Goal: Navigation & Orientation: Find specific page/section

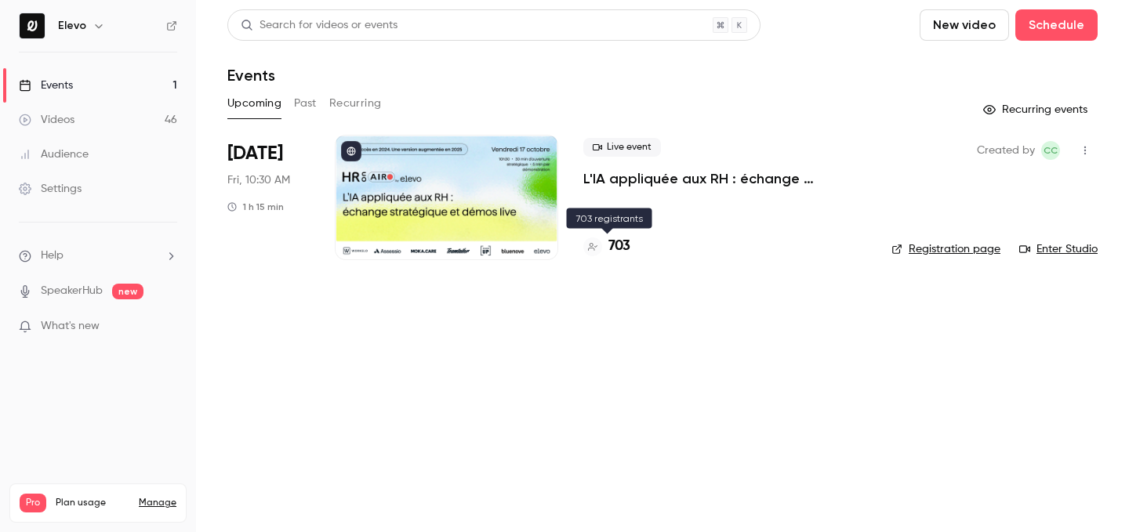
click at [626, 248] on h4 "703" at bounding box center [620, 246] width 22 height 21
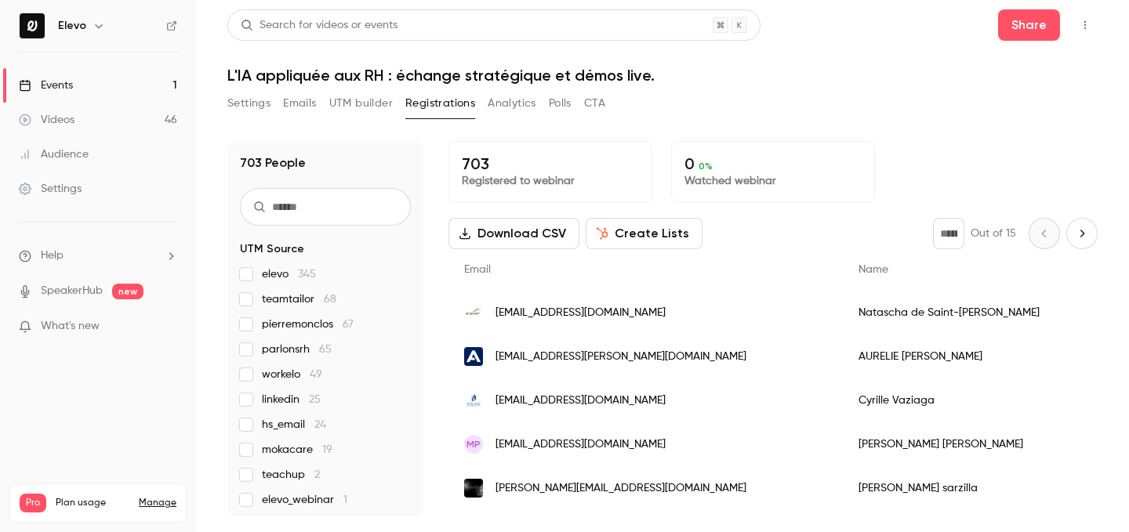
click at [153, 79] on link "Events 1" at bounding box center [98, 85] width 196 height 35
